Goal: Task Accomplishment & Management: Complete application form

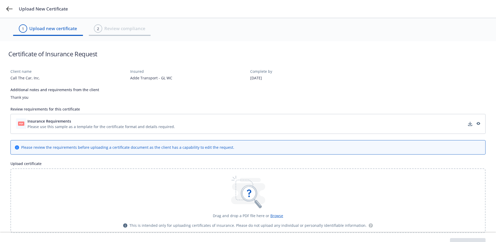
scroll to position [12, 0]
